Goal: Transaction & Acquisition: Purchase product/service

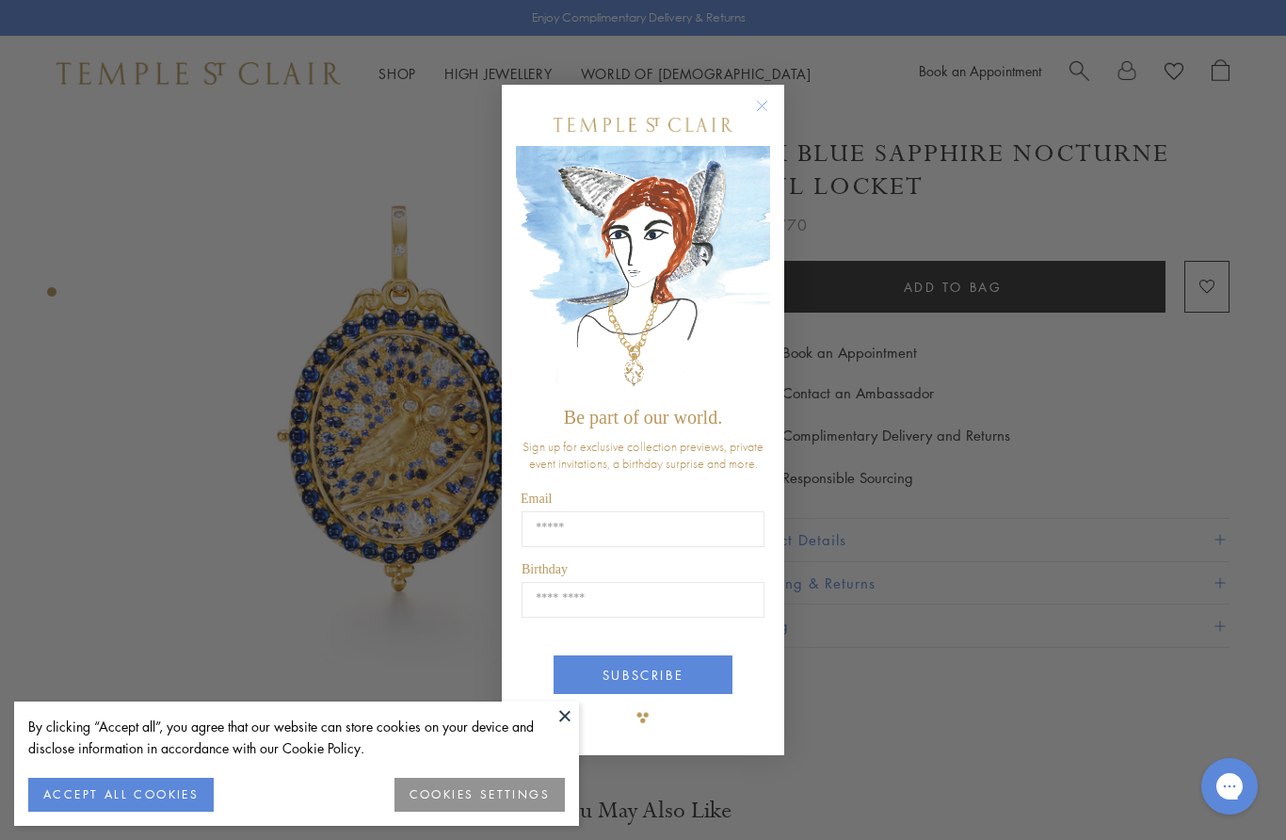
click at [772, 98] on icon "Close dialog" at bounding box center [763, 106] width 24 height 24
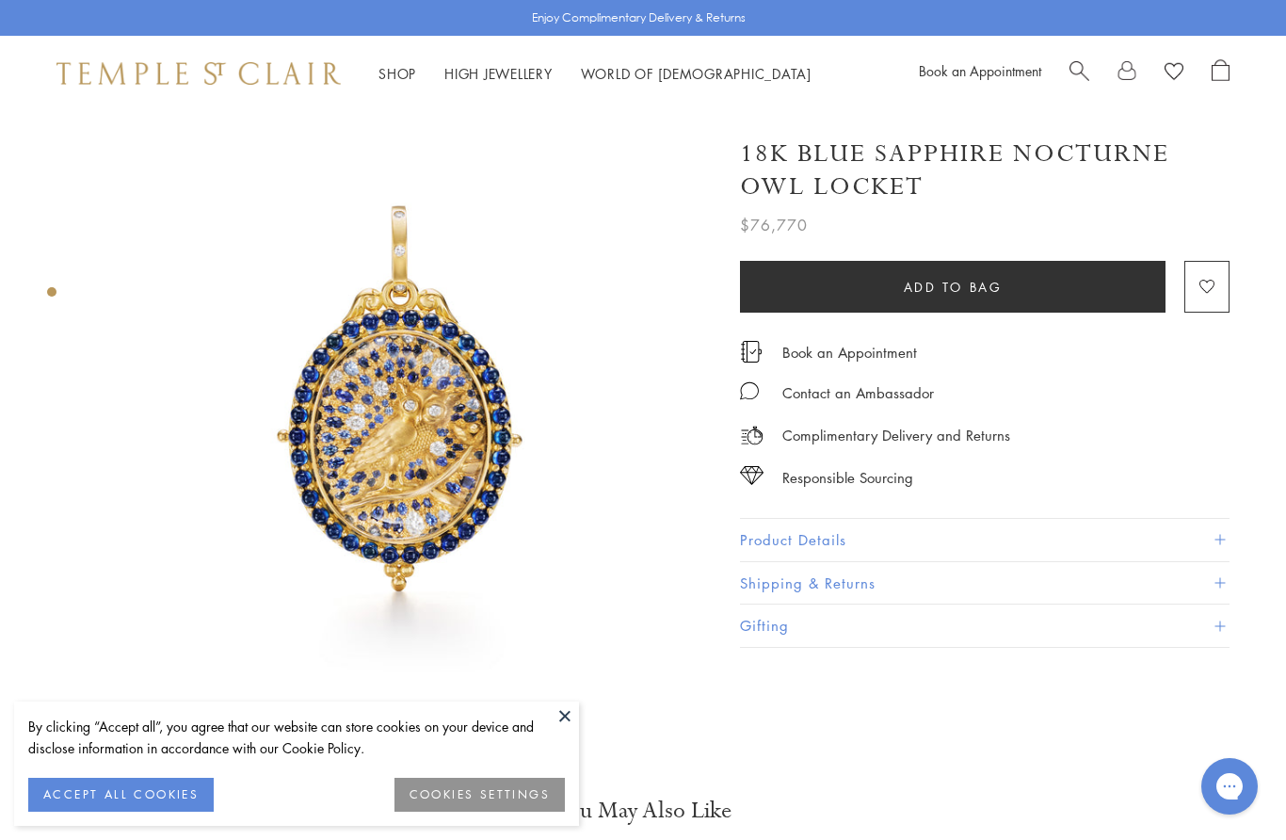
click at [568, 725] on button at bounding box center [565, 716] width 28 height 28
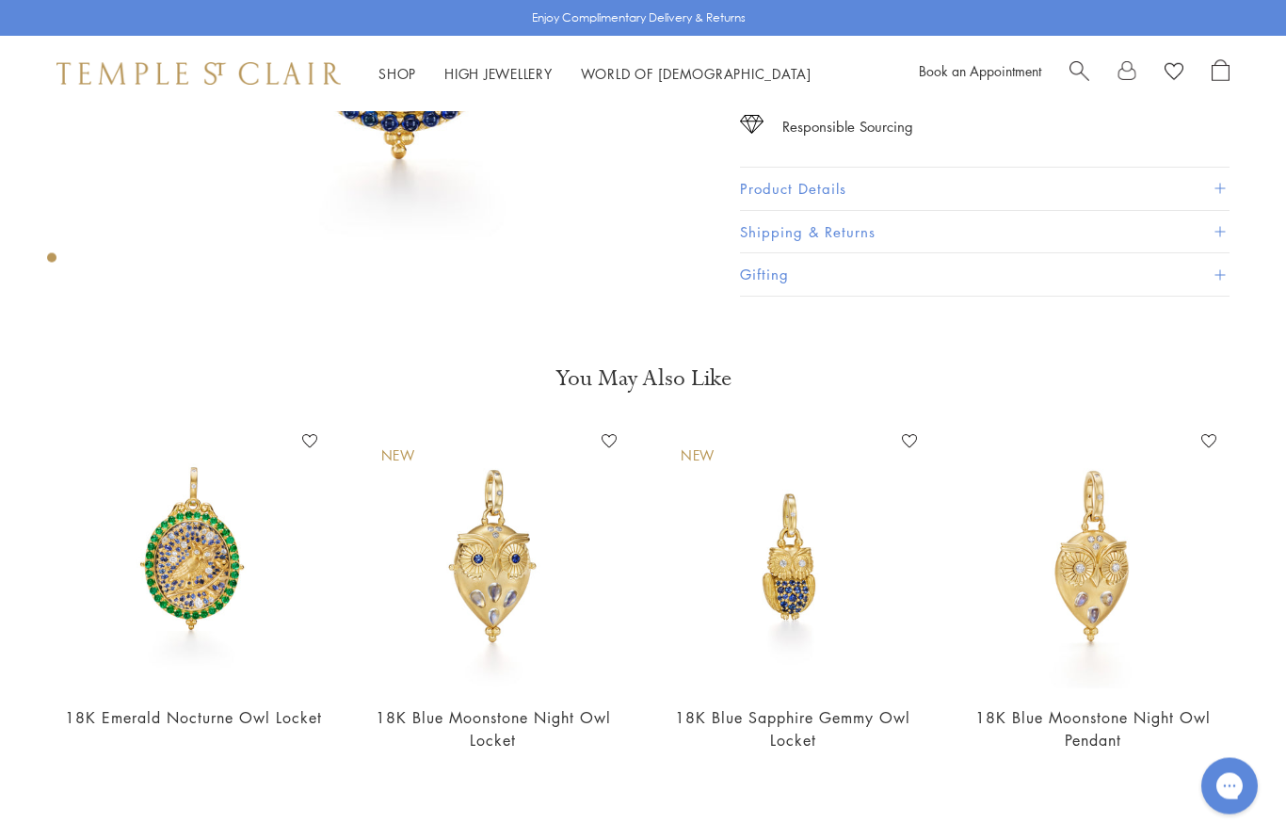
scroll to position [432, 0]
click at [802, 598] on img at bounding box center [793, 558] width 263 height 263
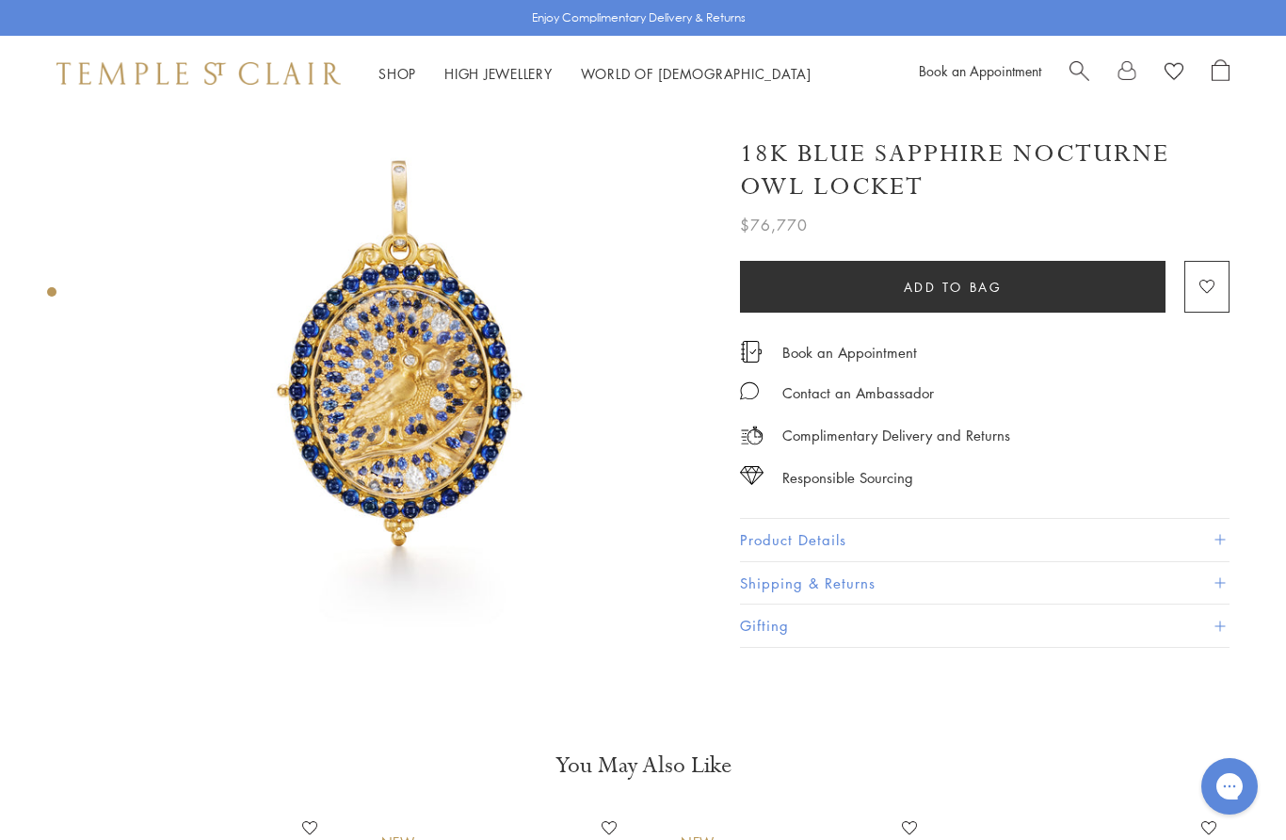
scroll to position [0, 0]
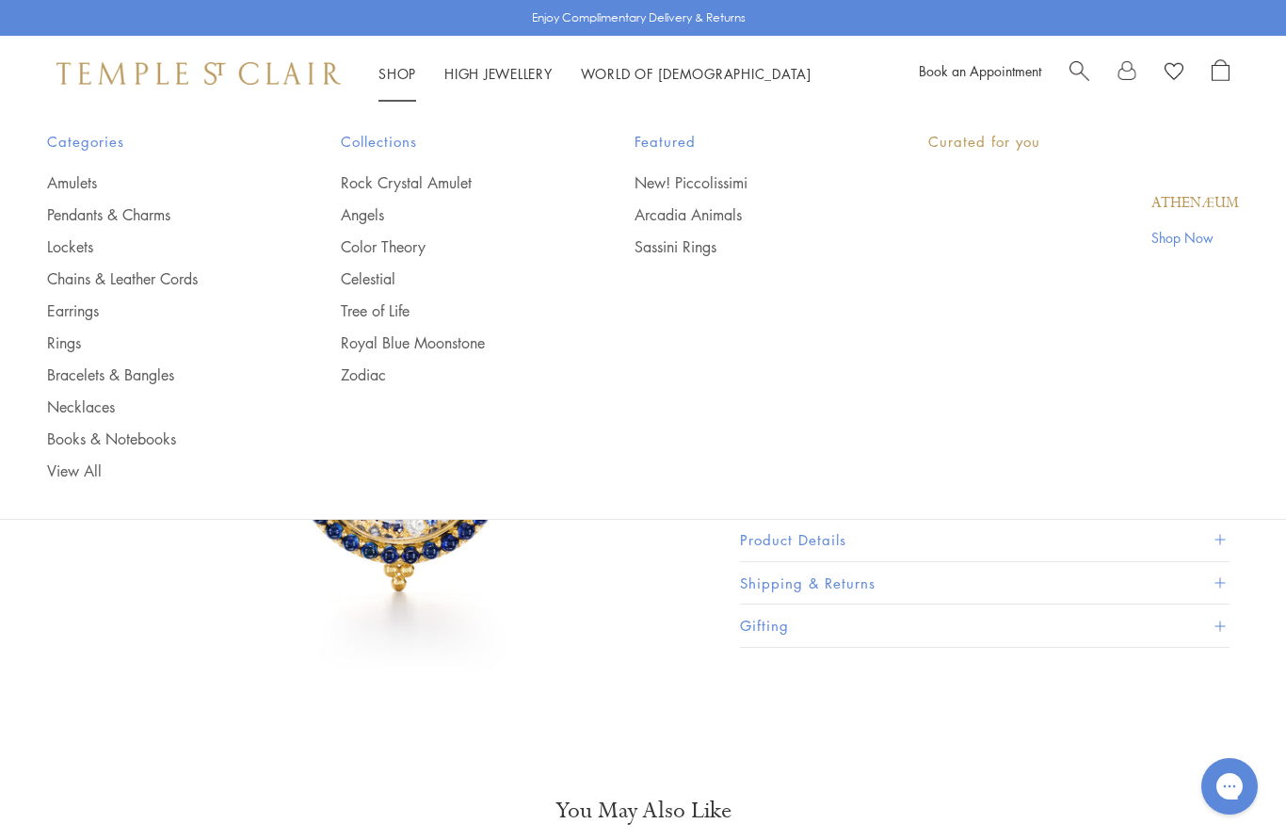
click at [389, 78] on link "Shop Shop" at bounding box center [398, 73] width 38 height 19
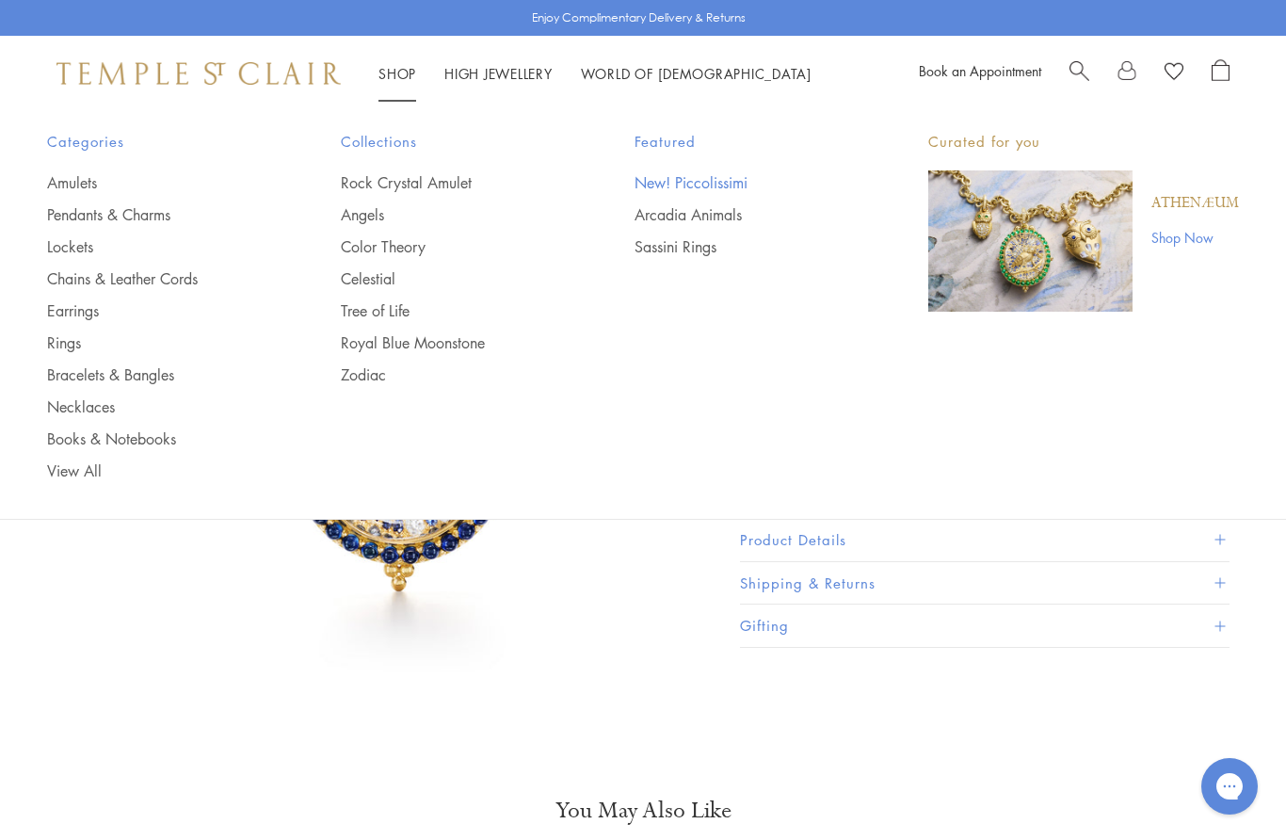
click at [673, 178] on link "New! Piccolissimi" at bounding box center [744, 182] width 218 height 21
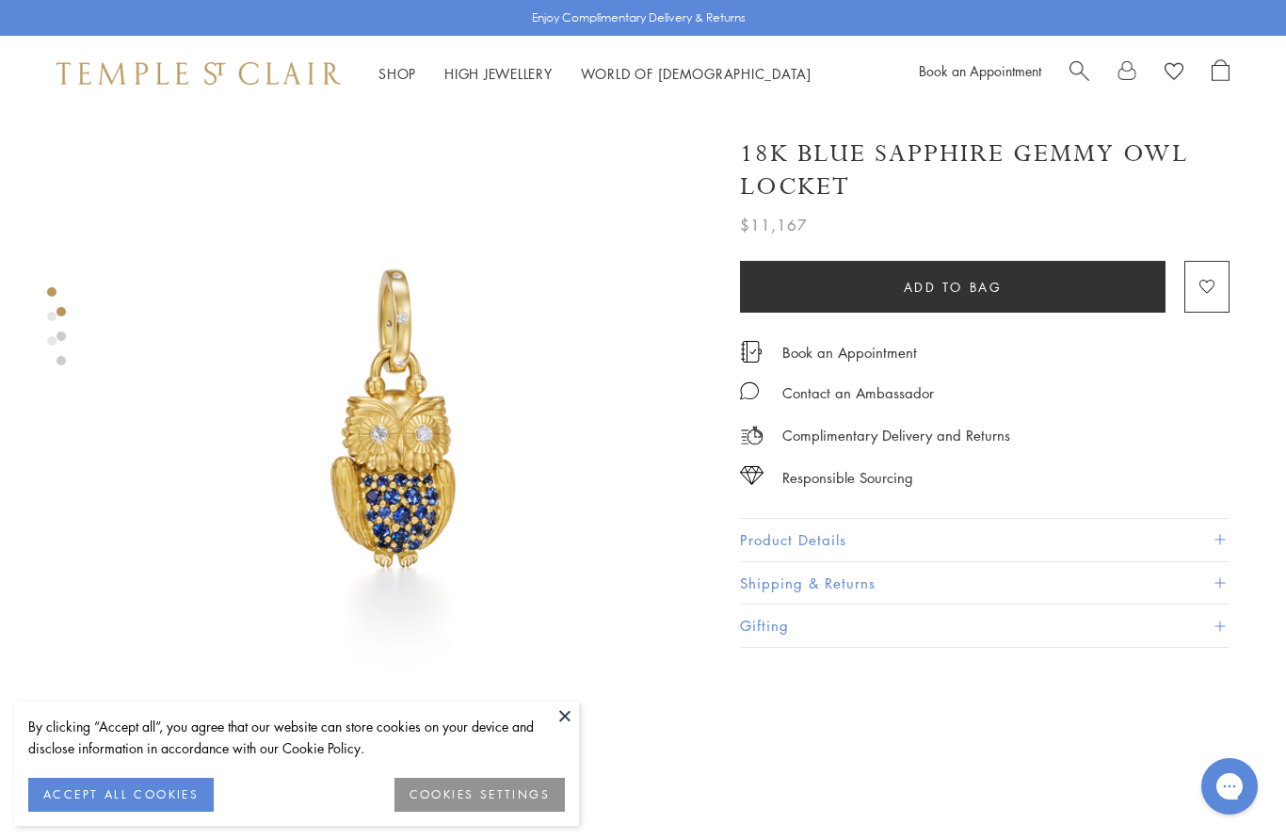
scroll to position [0, 4]
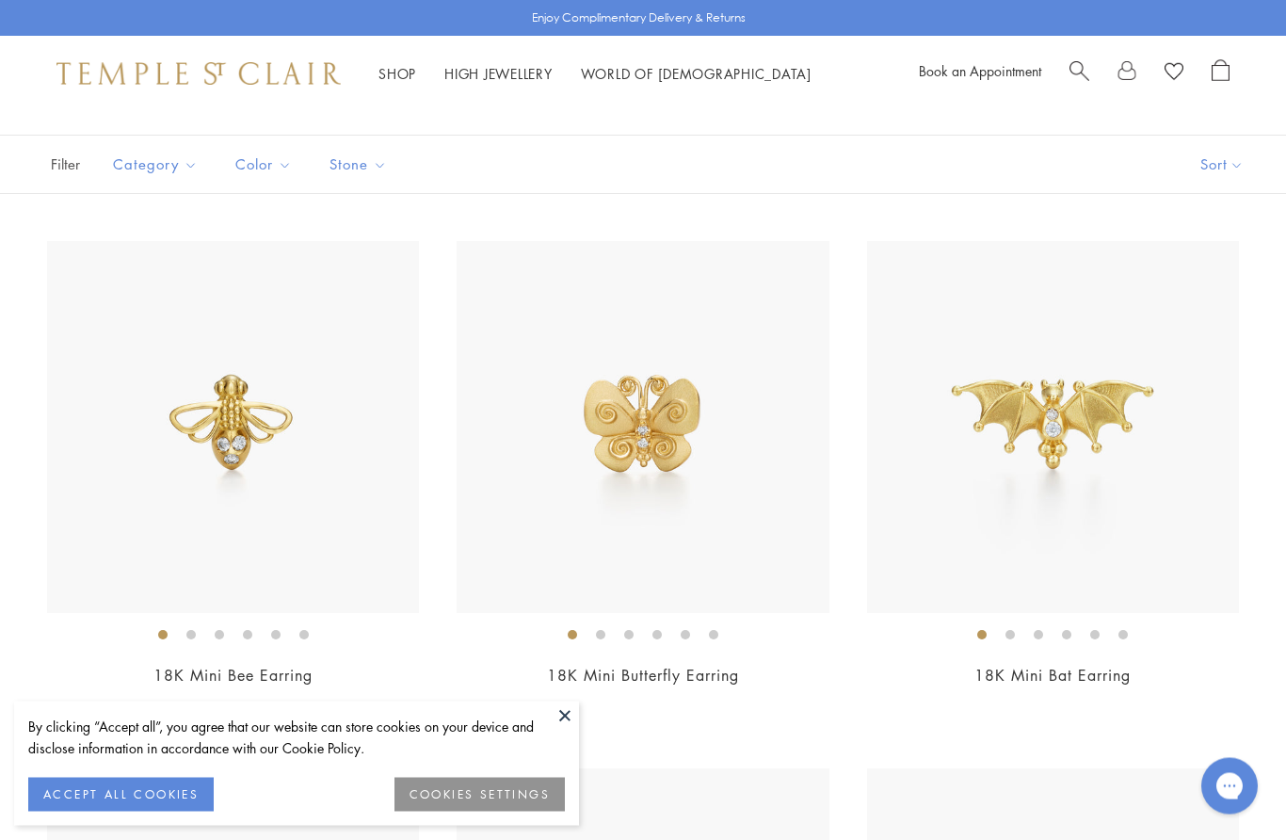
scroll to position [274, 0]
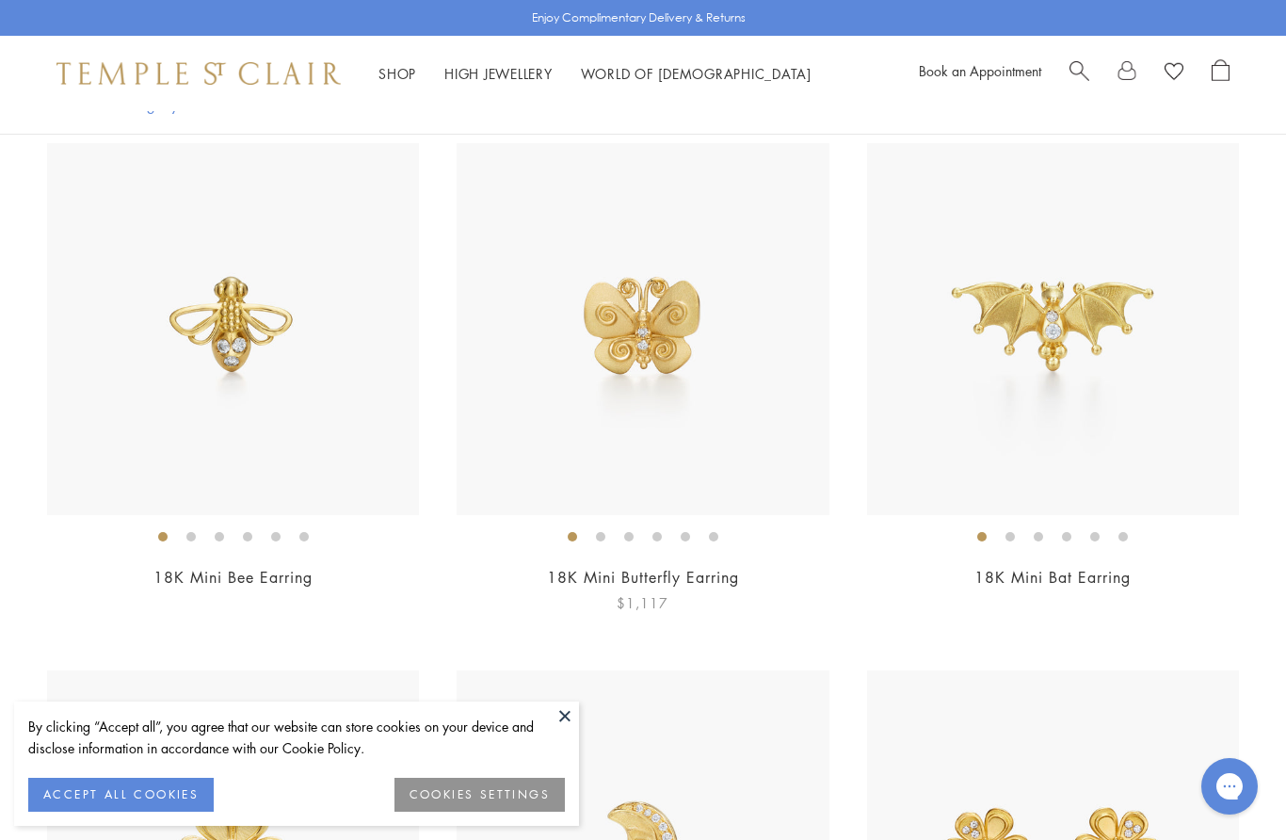
click at [674, 329] on img at bounding box center [643, 329] width 372 height 372
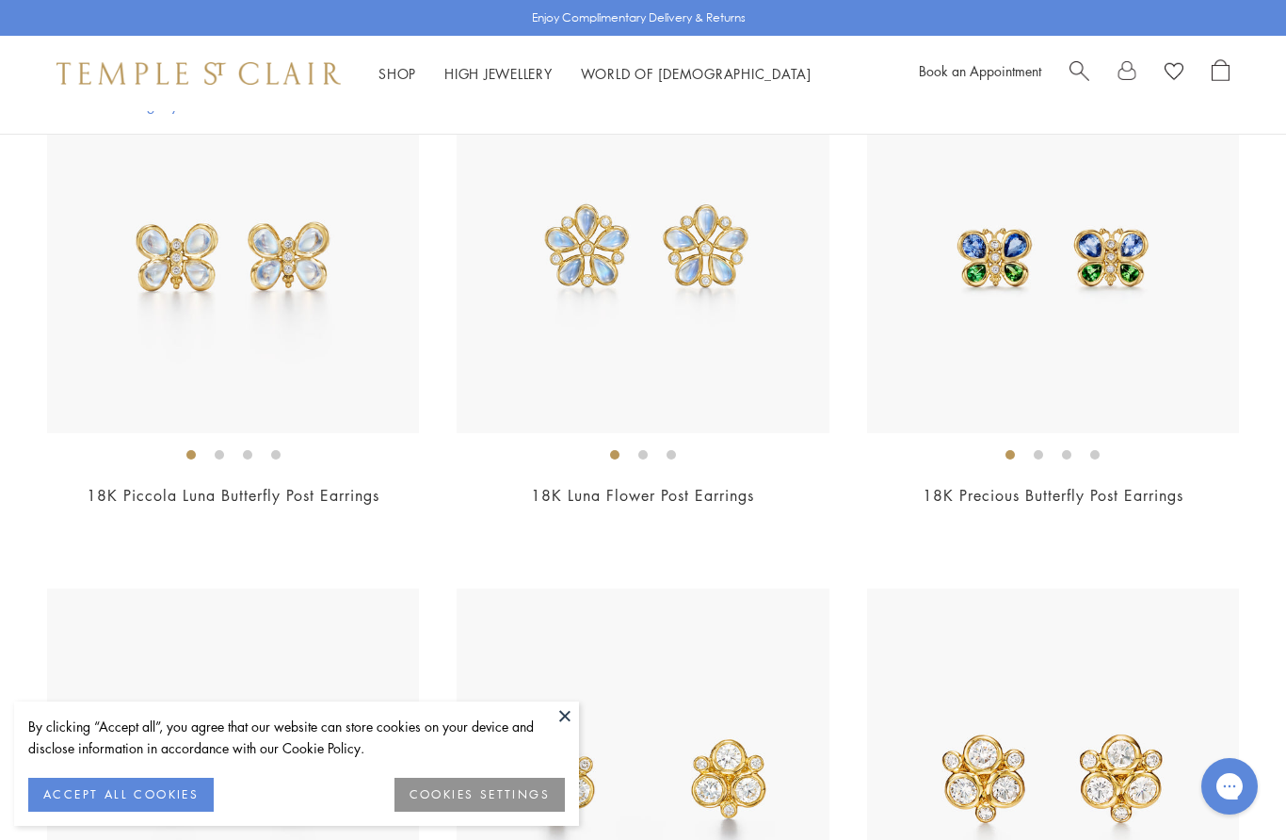
scroll to position [1937, 0]
click at [1084, 289] on img at bounding box center [1053, 249] width 372 height 372
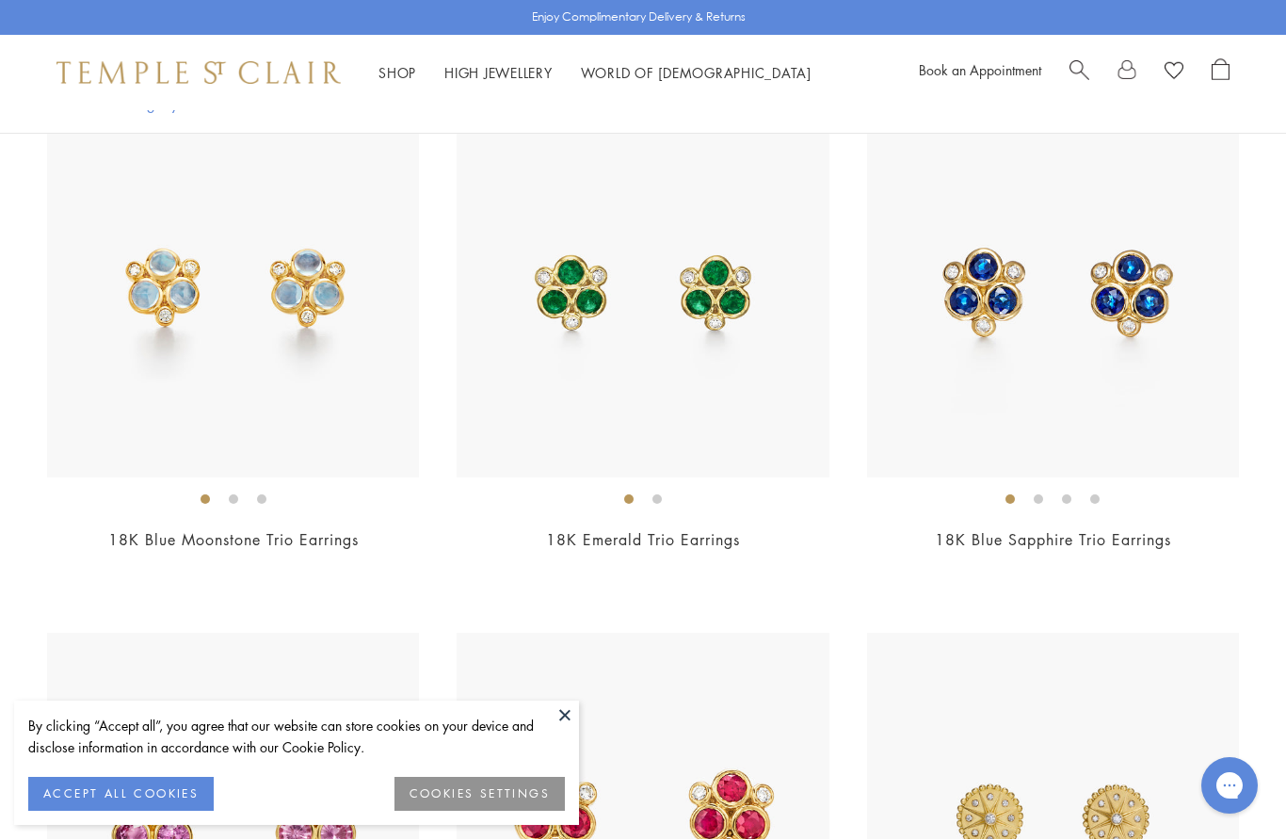
scroll to position [2950, 0]
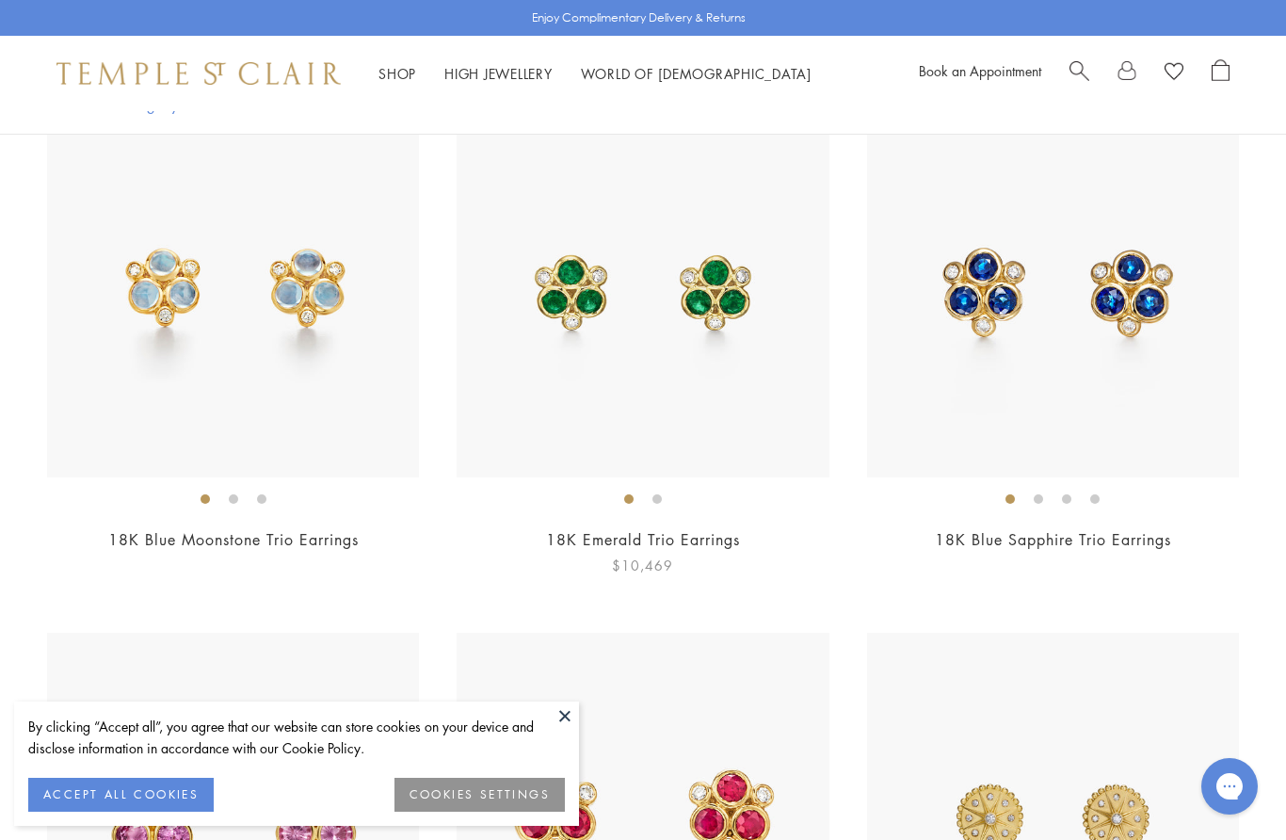
click at [651, 285] on img at bounding box center [643, 291] width 372 height 372
click at [671, 282] on img at bounding box center [643, 291] width 372 height 372
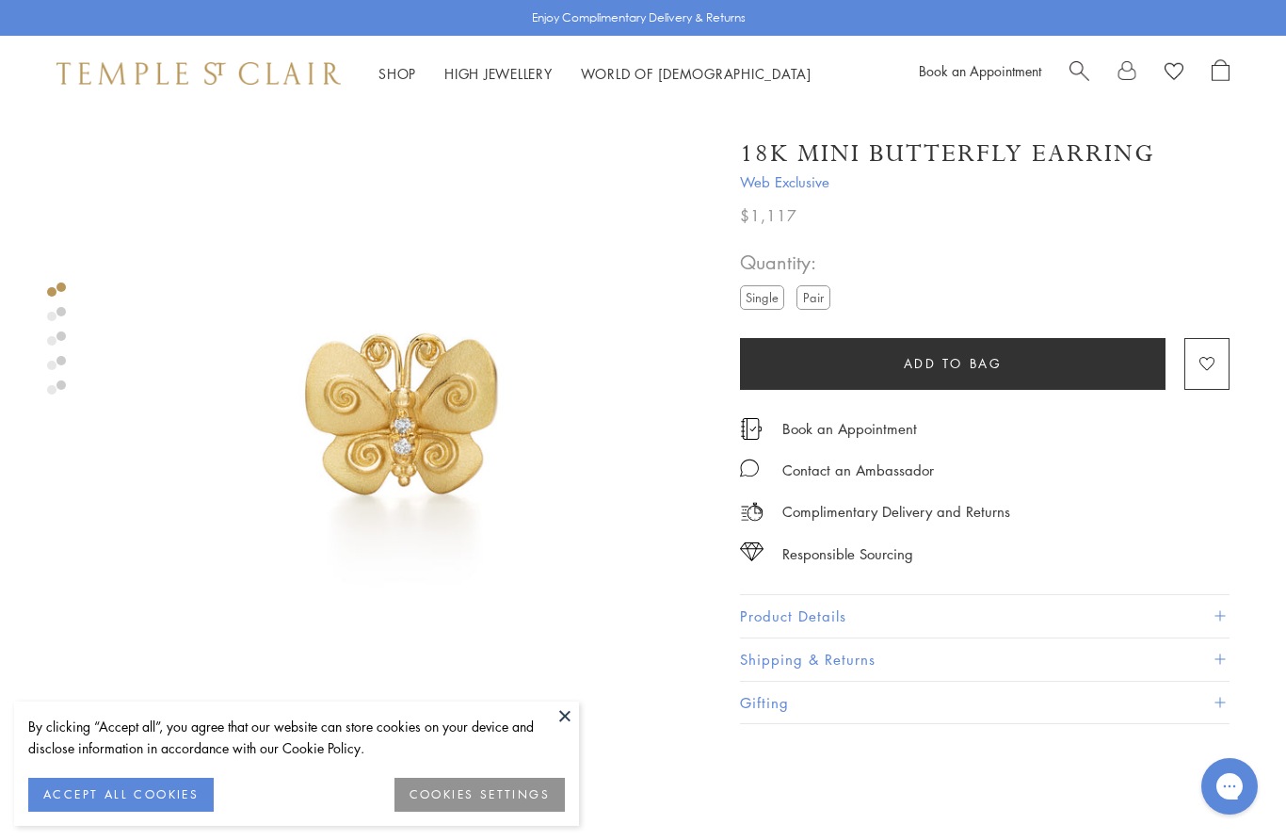
click at [566, 718] on button at bounding box center [565, 716] width 28 height 28
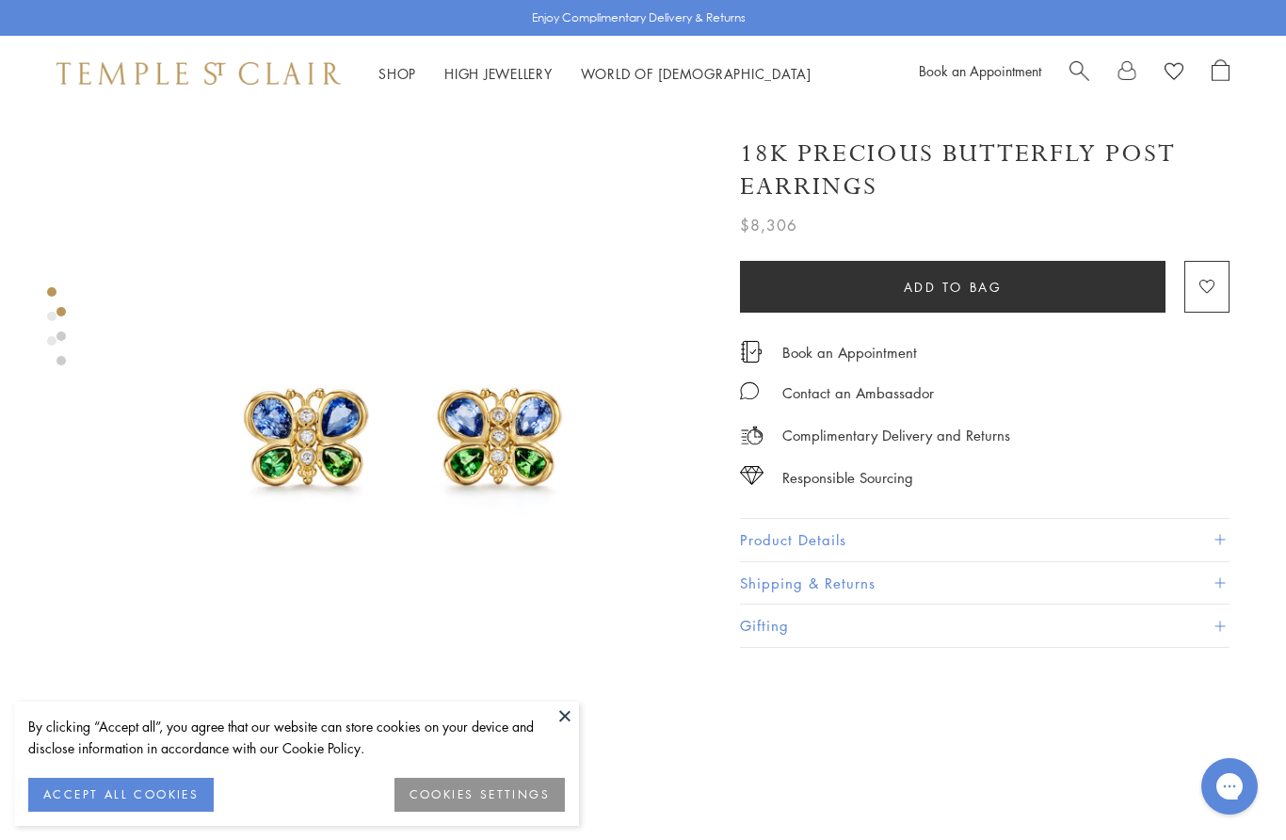
click at [157, 807] on button "ACCEPT ALL COOKIES" at bounding box center [121, 795] width 186 height 34
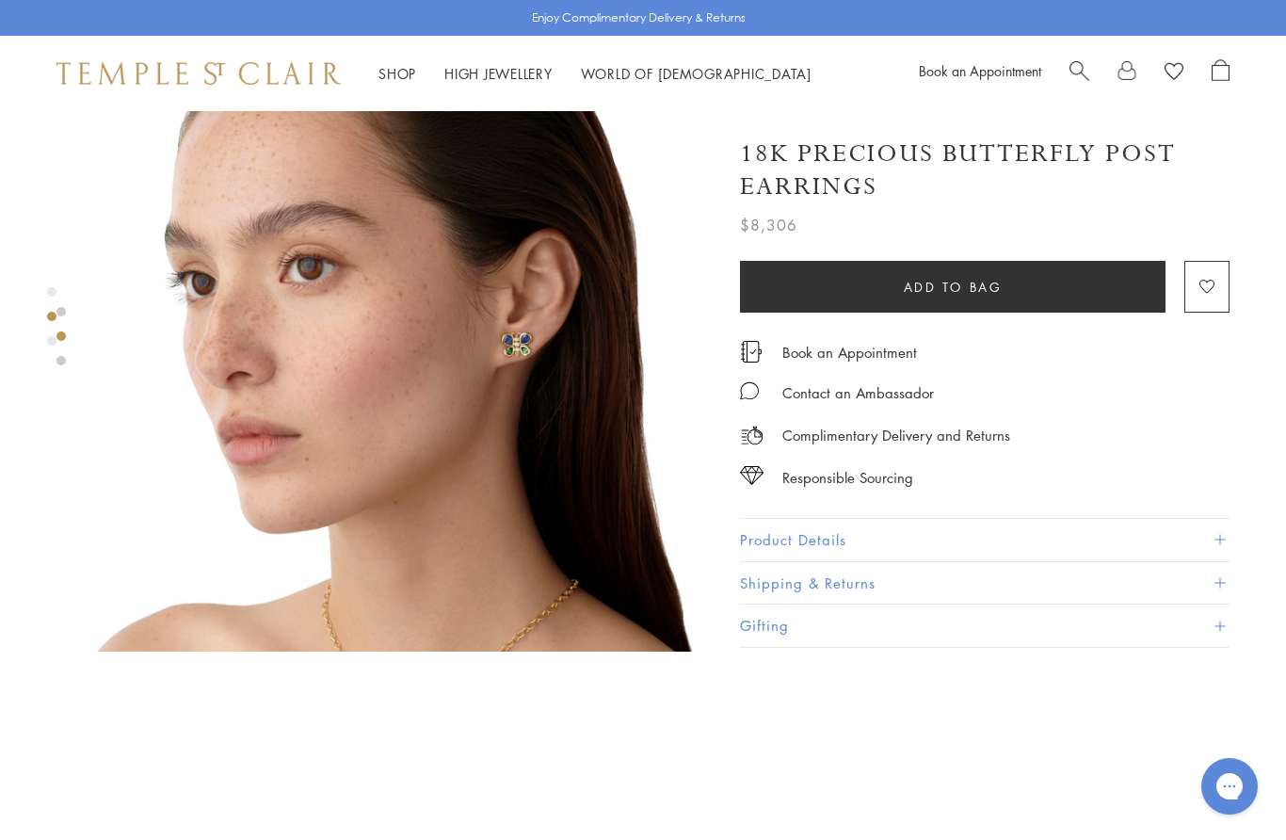
scroll to position [721, 0]
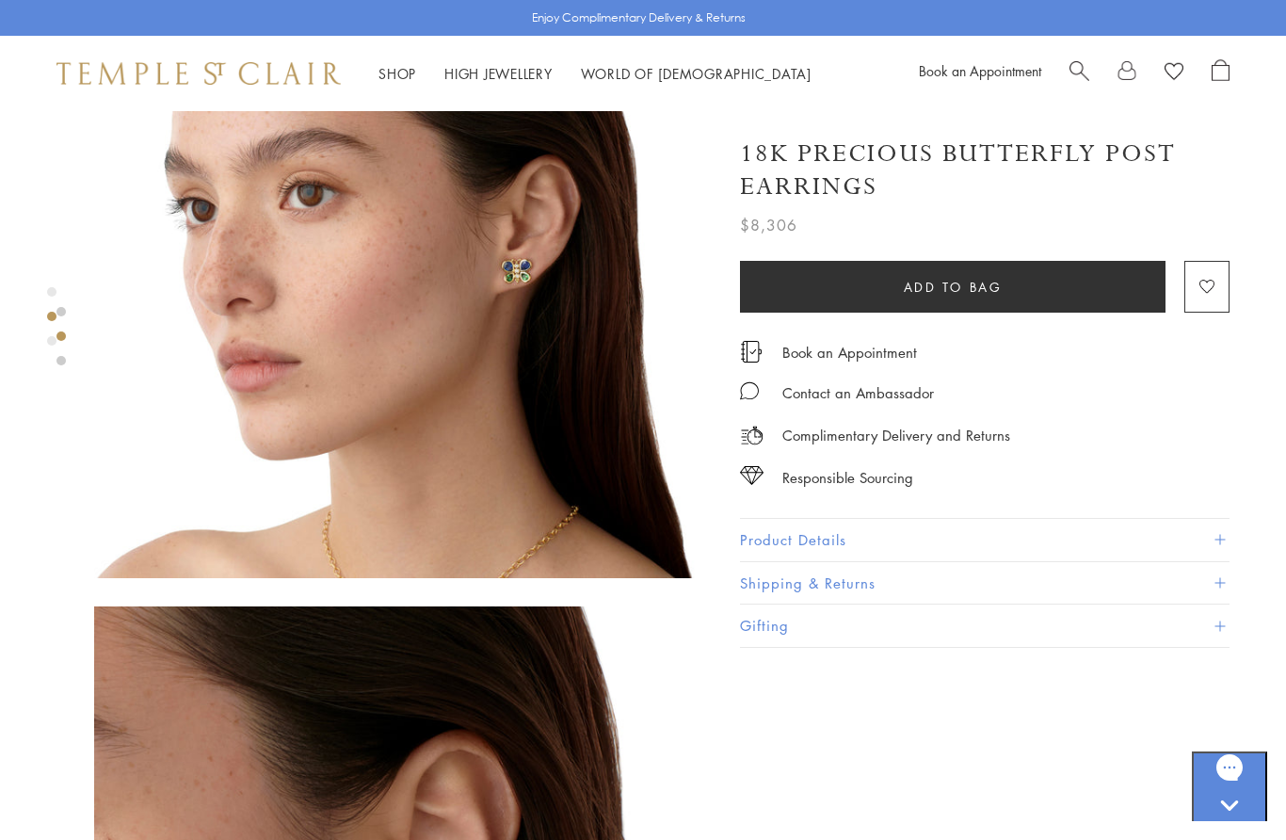
scroll to position [728, 0]
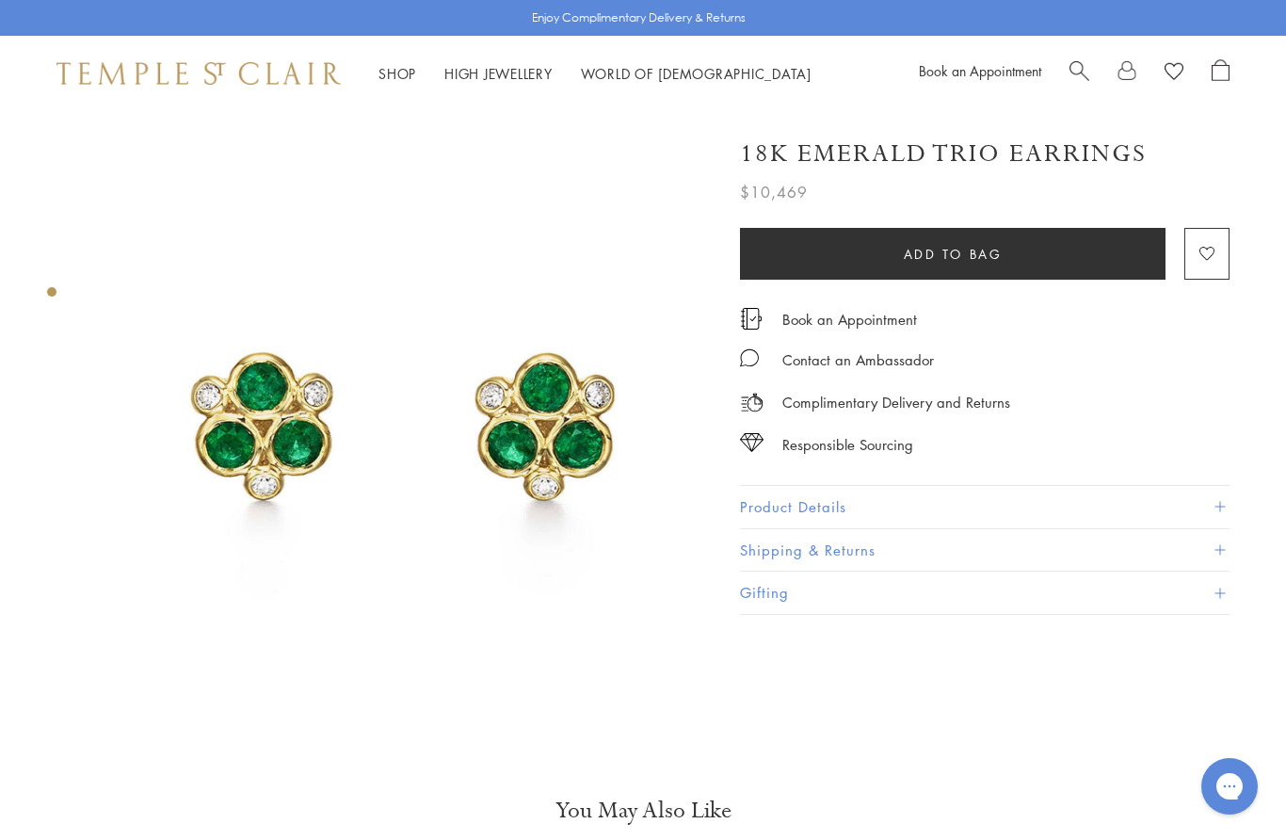
click at [492, 405] on img at bounding box center [403, 420] width 618 height 618
